Goal: Check status: Check status

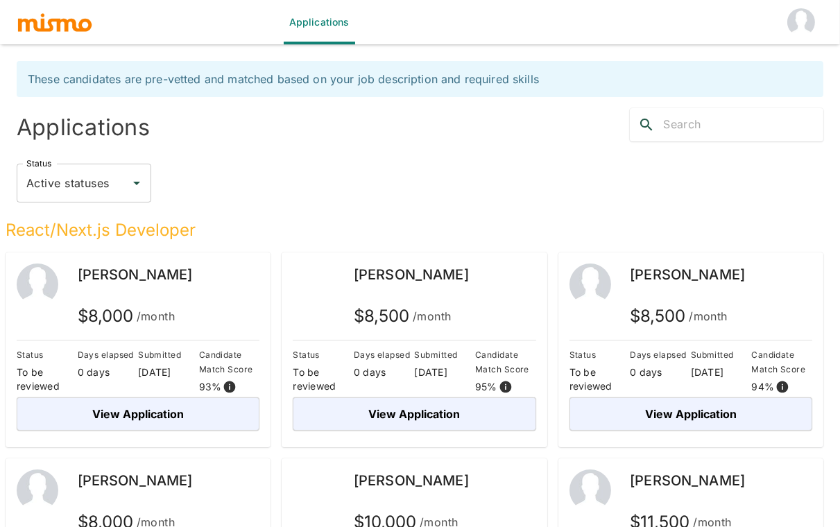
click at [489, 151] on div "Status Active statuses Status" at bounding box center [415, 178] width 818 height 72
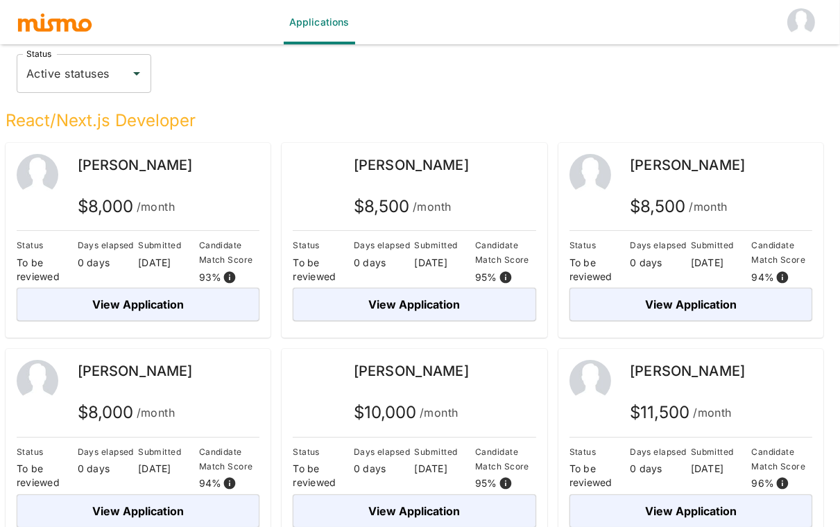
scroll to position [104, 0]
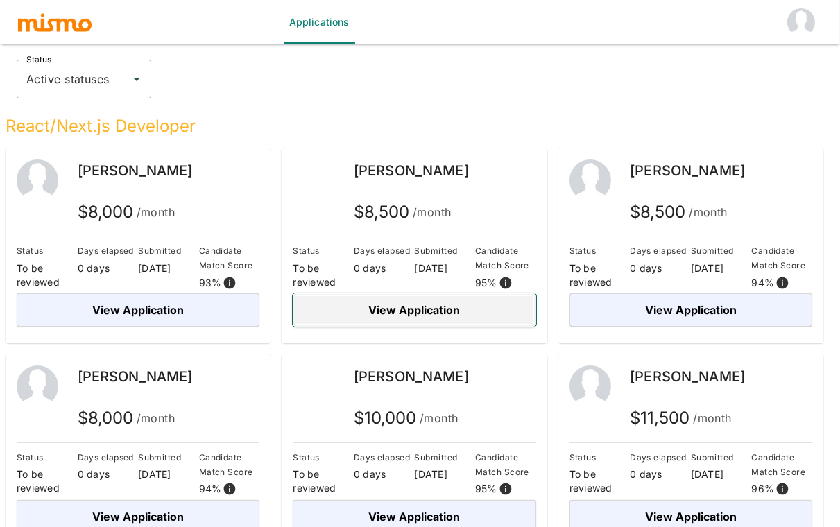
click at [488, 302] on button "View Application" at bounding box center [414, 309] width 243 height 33
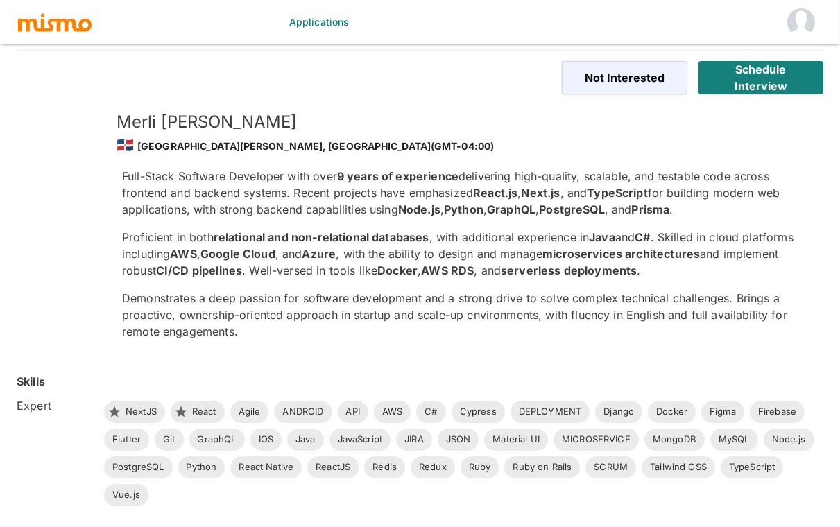
scroll to position [33, 0]
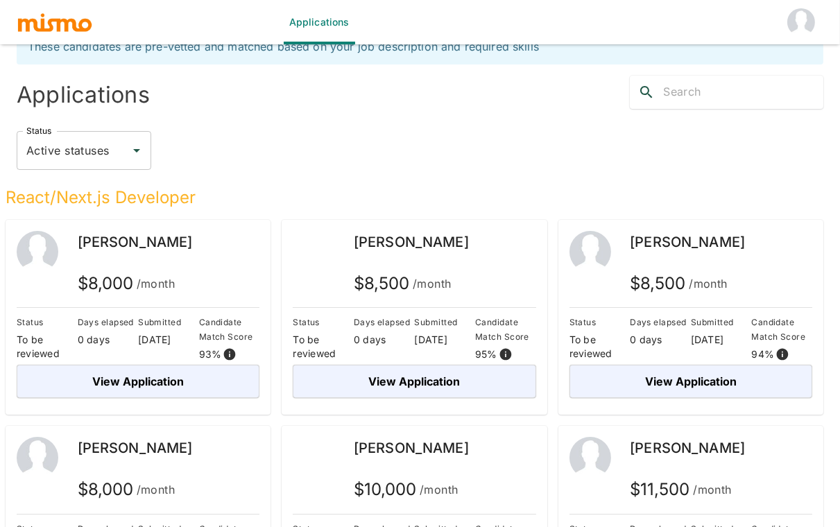
click at [315, 161] on div "Status Active statuses Status" at bounding box center [420, 150] width 807 height 39
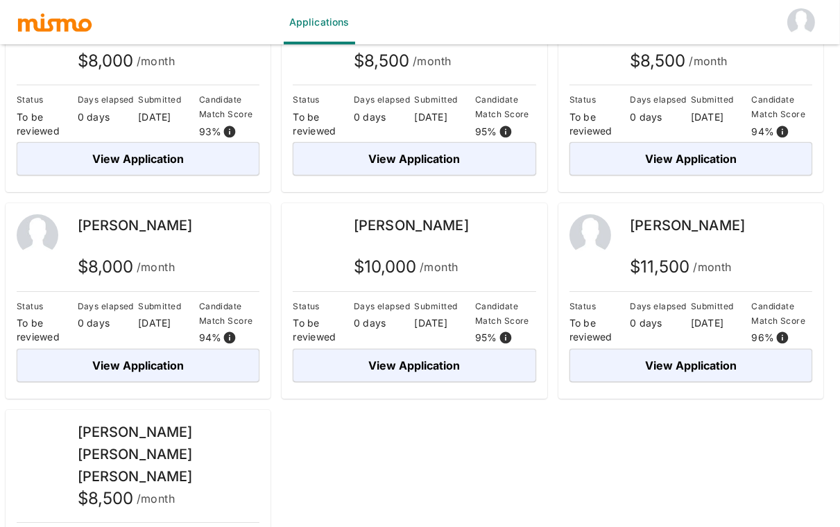
scroll to position [310, 0]
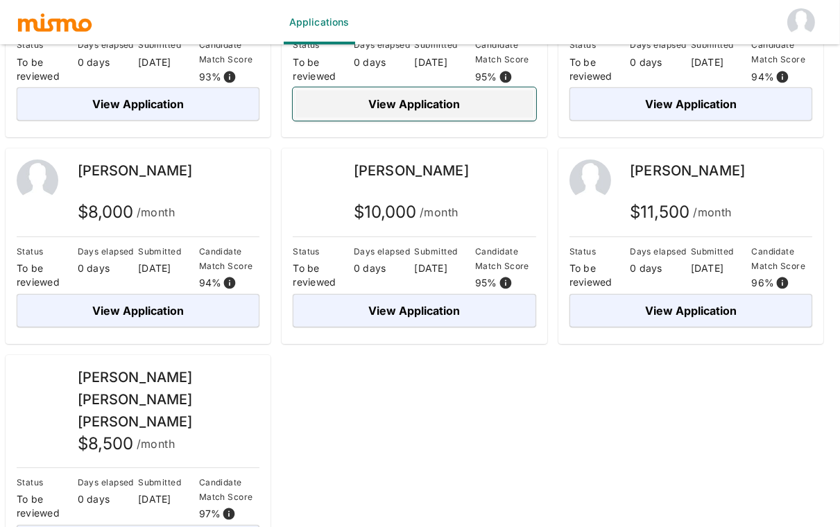
click at [453, 96] on button "View Application" at bounding box center [414, 103] width 243 height 33
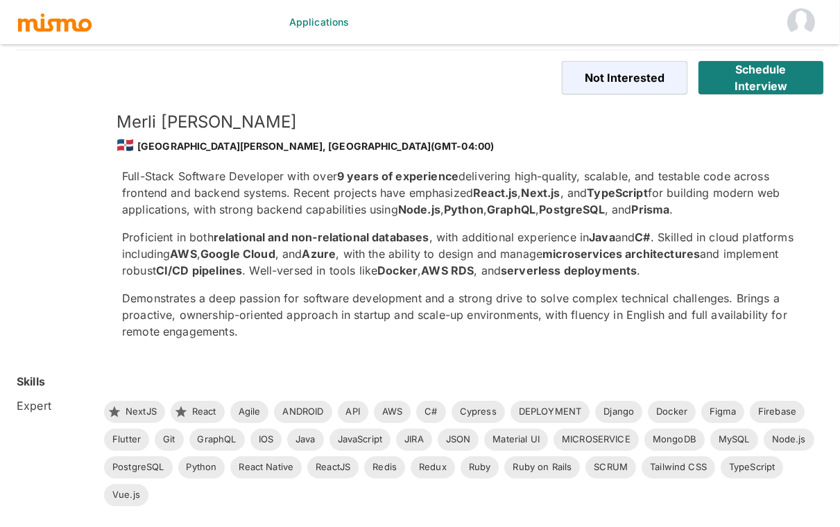
scroll to position [33, 0]
